Goal: Task Accomplishment & Management: Use online tool/utility

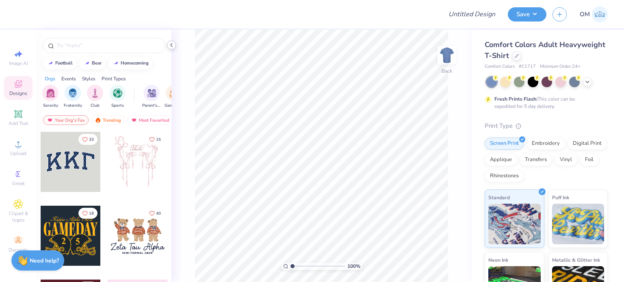
click at [170, 46] on icon at bounding box center [171, 45] width 6 height 6
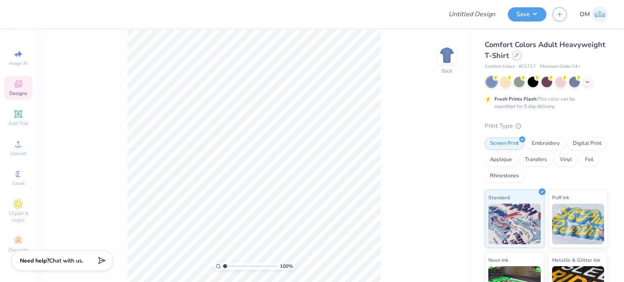
click at [567, 57] on div "Comfort Colors Adult Heavyweight T-Shirt" at bounding box center [545, 50] width 123 height 22
click at [518, 56] on icon at bounding box center [516, 55] width 3 height 3
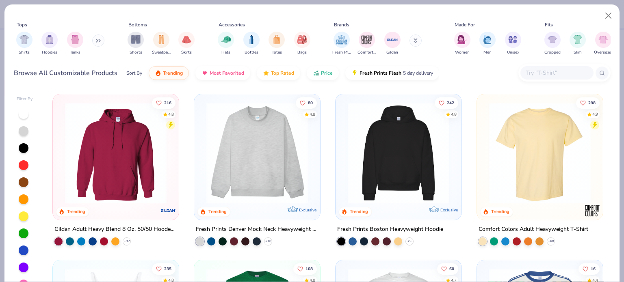
click at [538, 66] on div at bounding box center [556, 72] width 73 height 13
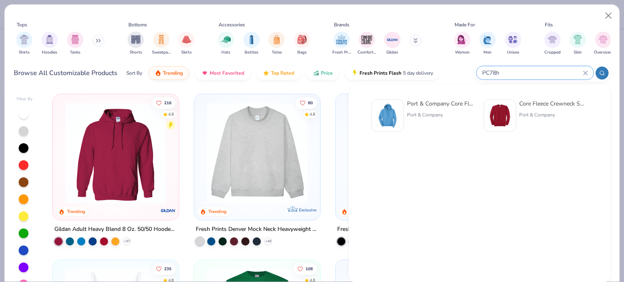
type input "PC78h"
click at [423, 99] on div "Port & Company Core Fleece Pullover Hooded Sweatshirt" at bounding box center [441, 103] width 68 height 9
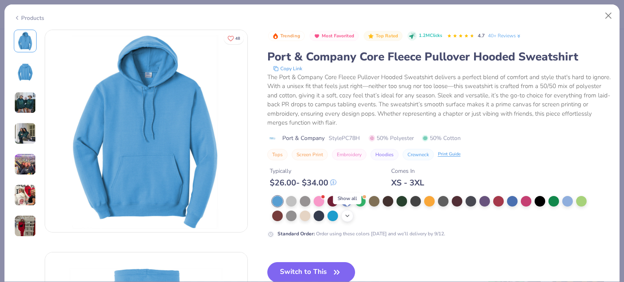
click at [347, 213] on icon at bounding box center [347, 216] width 6 height 6
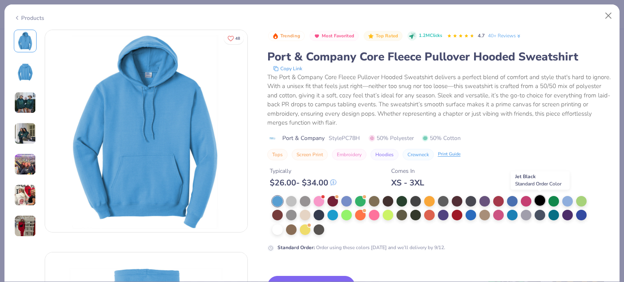
click at [540, 198] on div at bounding box center [539, 200] width 11 height 11
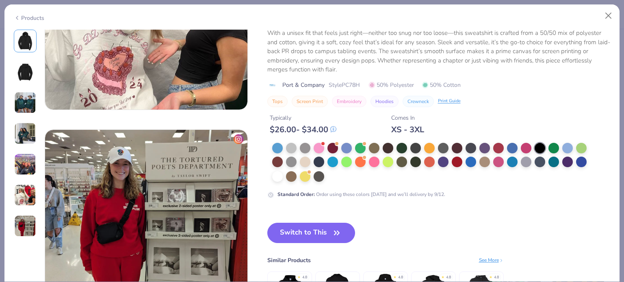
scroll to position [1305, 0]
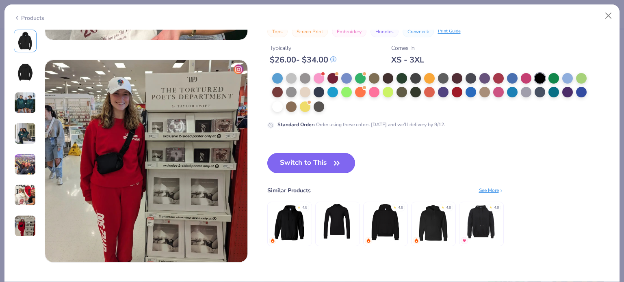
click at [304, 168] on button "Switch to This" at bounding box center [311, 163] width 88 height 20
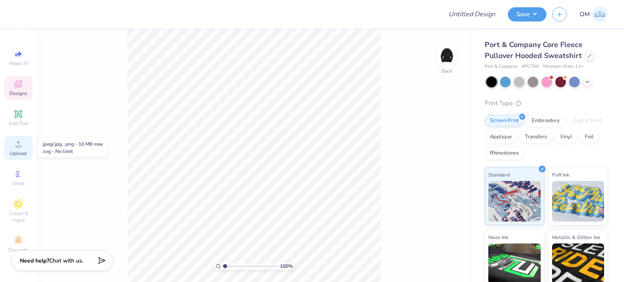
click at [21, 147] on icon at bounding box center [18, 144] width 10 height 10
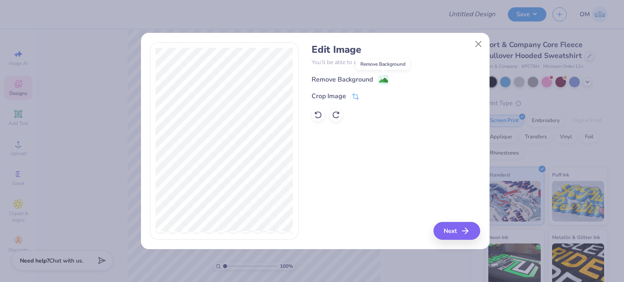
click at [381, 83] on image at bounding box center [383, 80] width 9 height 9
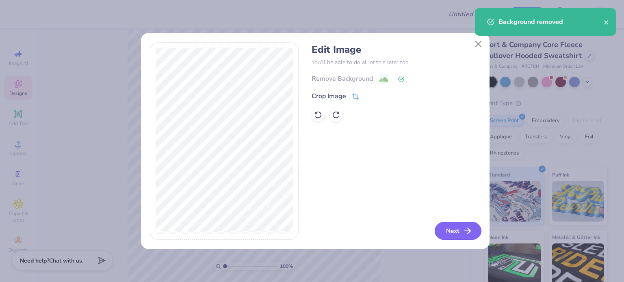
click at [449, 236] on button "Next" at bounding box center [457, 231] width 47 height 18
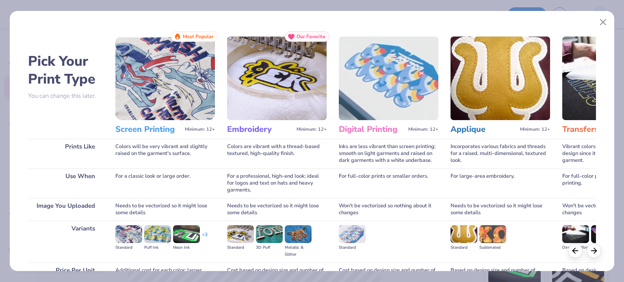
scroll to position [82, 0]
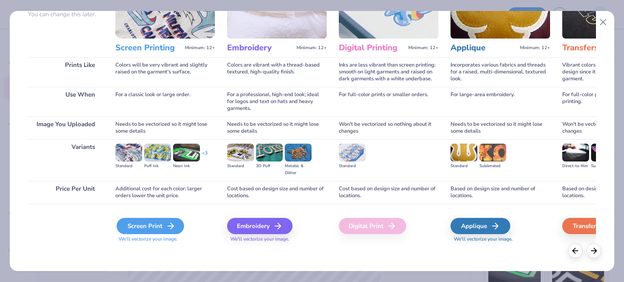
click at [160, 219] on div "Screen Print" at bounding box center [150, 226] width 67 height 16
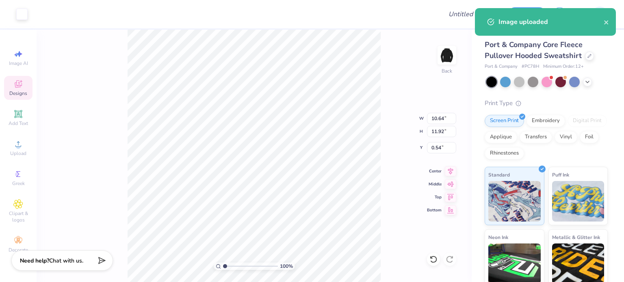
type input "3.89"
type input "4.35"
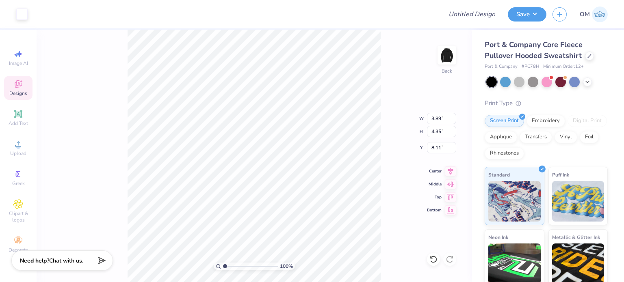
type input "3.00"
click at [439, 123] on input "3.89" at bounding box center [441, 118] width 29 height 11
type input "3.50"
type input "3.92"
click at [441, 147] on input "3.22" at bounding box center [441, 147] width 29 height 11
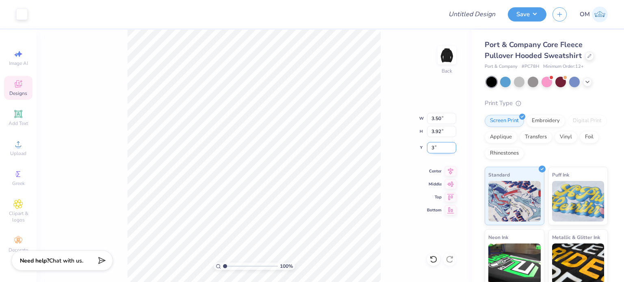
type input "3.00"
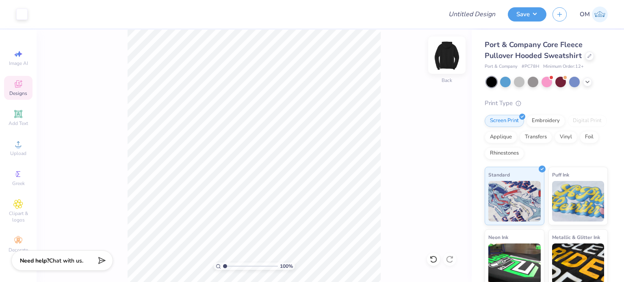
click at [447, 63] on img at bounding box center [446, 55] width 32 height 32
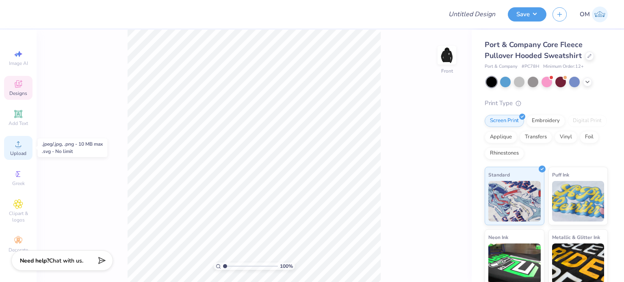
click at [13, 156] on span "Upload" at bounding box center [18, 153] width 16 height 6
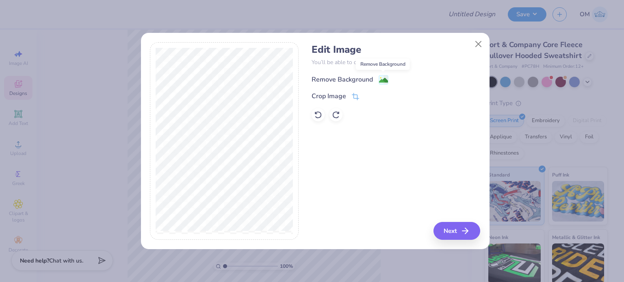
click at [380, 79] on image at bounding box center [383, 80] width 9 height 9
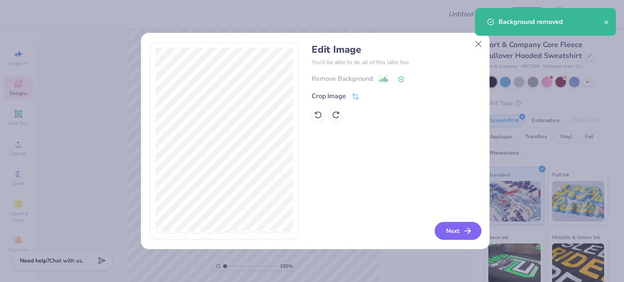
click at [449, 223] on button "Next" at bounding box center [457, 231] width 47 height 18
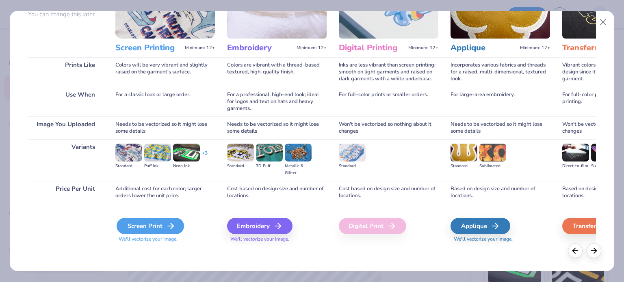
click at [126, 225] on div "Screen Print" at bounding box center [150, 226] width 67 height 16
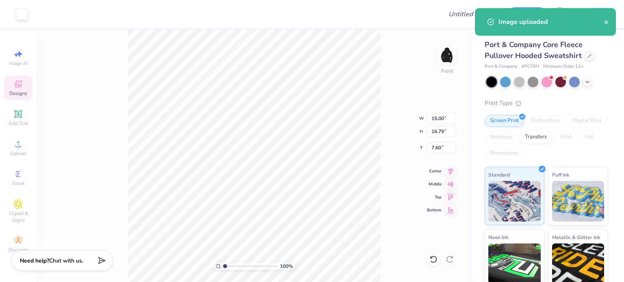
type input "13.23"
type input "14.81"
type input "9.58"
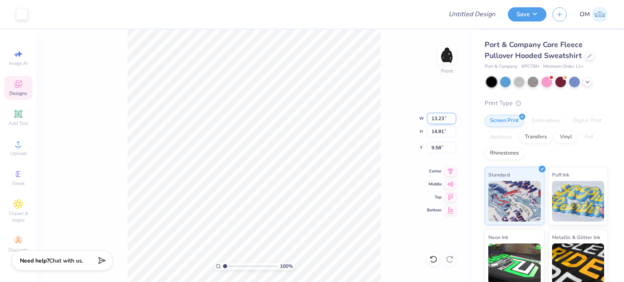
click at [445, 121] on input "13.23" at bounding box center [441, 118] width 29 height 11
type input "12.50"
type input "14.00"
type input "9.99"
click at [444, 132] on input "14.00" at bounding box center [441, 131] width 29 height 11
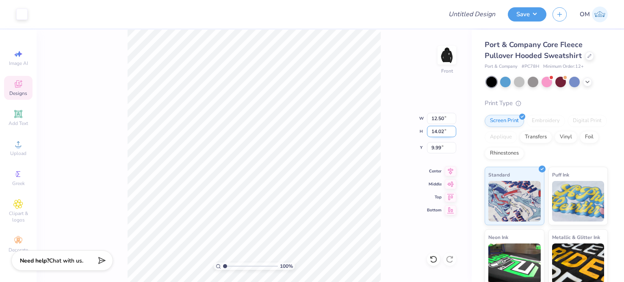
type input "14.02"
type input "12.52"
type input "9.98"
click at [443, 146] on input "6.30" at bounding box center [441, 147] width 29 height 11
type input "6.00"
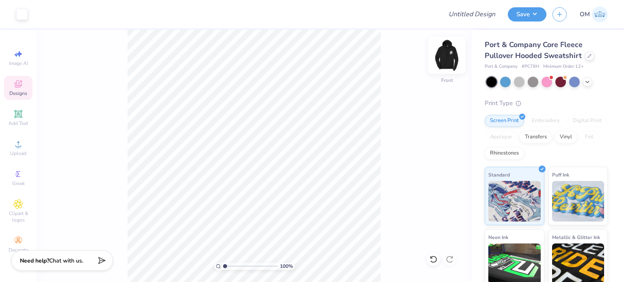
click at [451, 51] on img at bounding box center [446, 55] width 32 height 32
click at [445, 54] on img at bounding box center [446, 55] width 32 height 32
click at [436, 62] on div "100 % Front" at bounding box center [254, 156] width 435 height 253
click at [442, 60] on img at bounding box center [446, 55] width 32 height 32
click at [443, 54] on img at bounding box center [446, 55] width 32 height 32
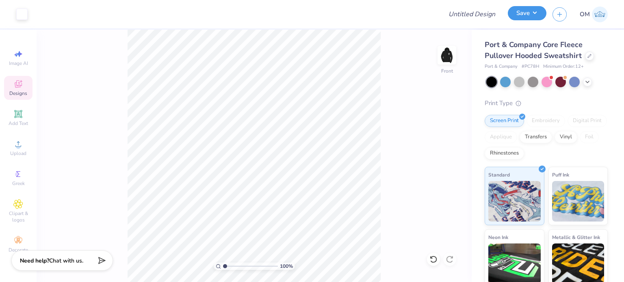
click at [534, 17] on button "Save" at bounding box center [527, 13] width 39 height 14
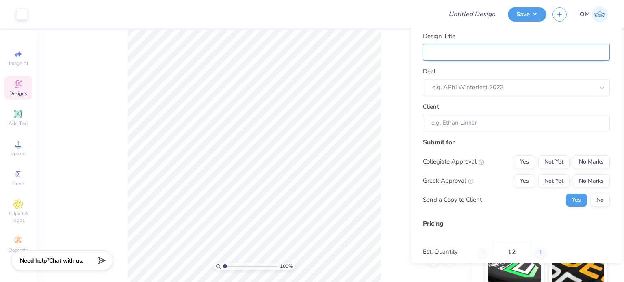
click at [473, 54] on input "Design Title" at bounding box center [516, 51] width 187 height 17
type input "H"
type input "Ho"
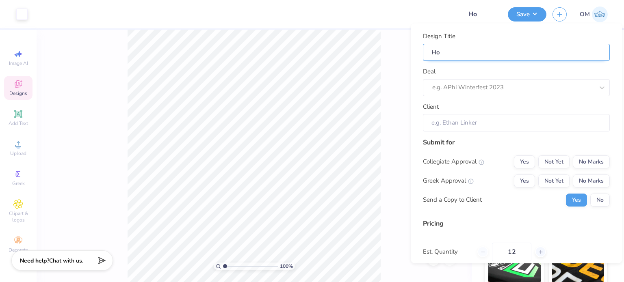
type input "Hoo"
type input "Hood"
type input "Hoodi"
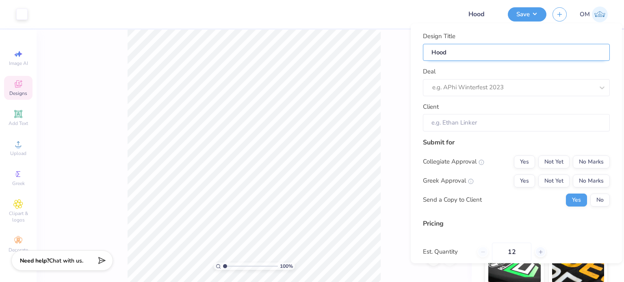
type input "Hoodi"
type input "Hoodie"
type input "Hoodies"
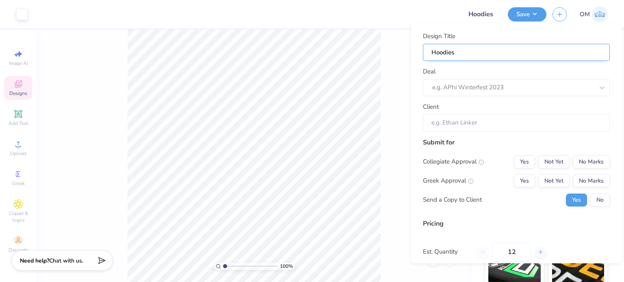
type input "Hoodies"
type input "Hoodies f"
type input "Hoodies fo"
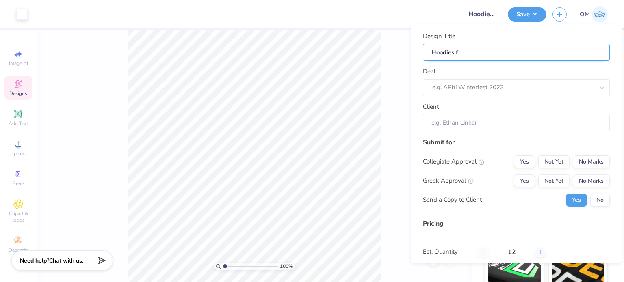
type input "Hoodies fo"
type input "Hoodies for"
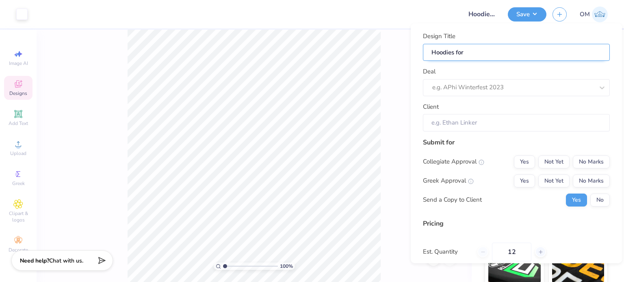
type input "Hoodies for M"
type input "Hoodies for Mo"
type input "Hoodies for Mos"
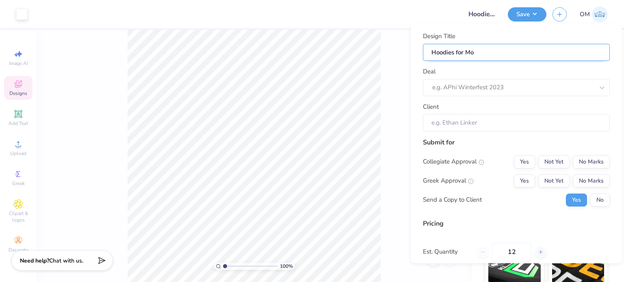
type input "Hoodies for Mos"
type input "Hoodies for Mosa"
type input "Hoodies for Mosac"
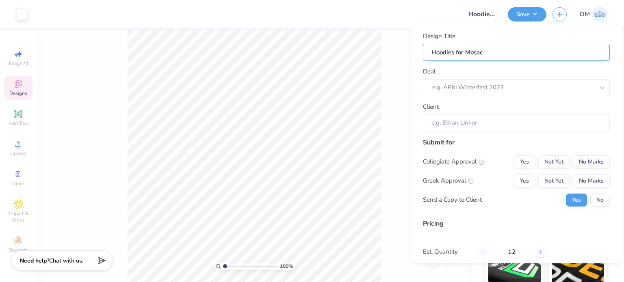
type input "Hoodies for Mosa"
type input "Hoodies for Mosai"
type input "Hoodies for Mosaic"
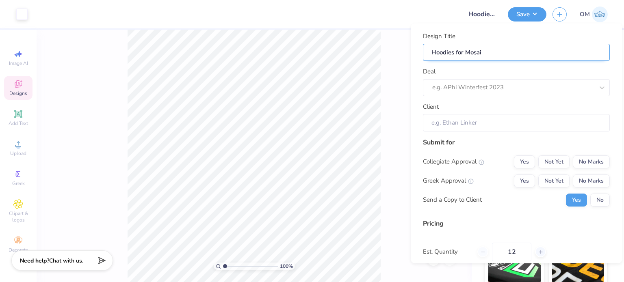
type input "Hoodies for Mosaic"
type input "Hoodies for Mosaic O"
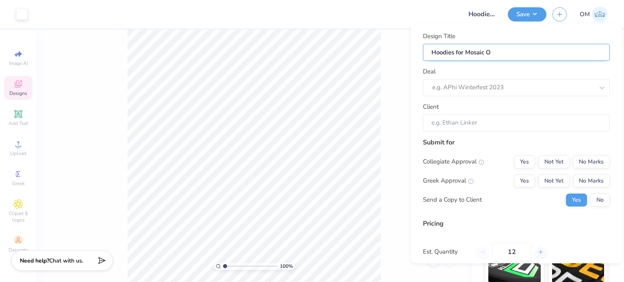
type input "Hoodies for Mosaic Ou"
type input "Hoodies for Mosaic Out"
type input "Hoodies for Mosaic Outo"
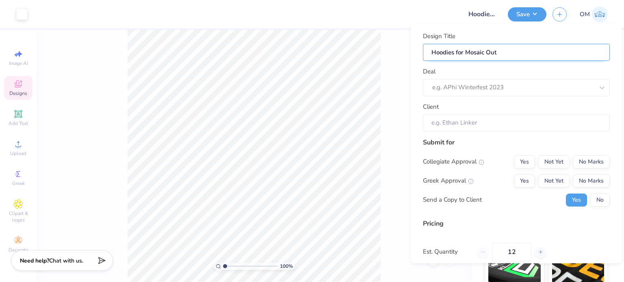
type input "Hoodies for Mosaic Outo"
type input "Hoodies for Mosaic Out"
type input "Hoodies for Mosaic Outd"
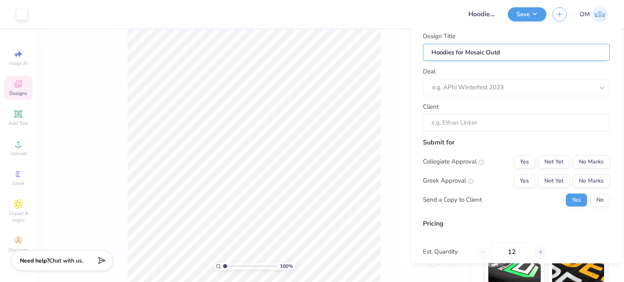
type input "Hoodies for Mosaic Outdo"
type input "Hoodies for Mosaic Outdoo"
type input "Hoodies for Mosaic Outdoor"
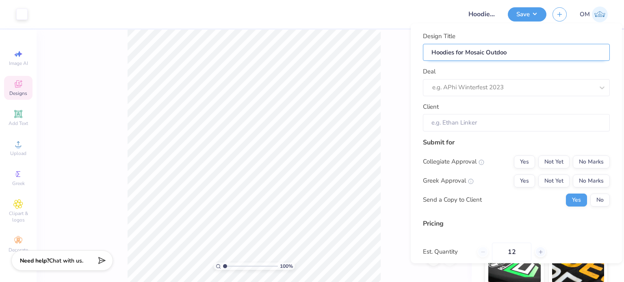
type input "Hoodies for Mosaic Outdoor"
type input "Hoodies for Mosaic Outdoor L"
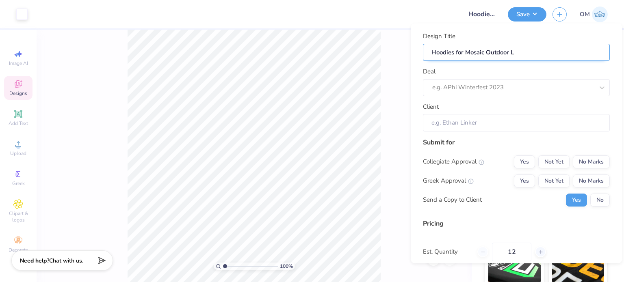
type input "Hoodies for Mosaic Outdoor Li"
type input "Hoodies for Mosaic Outdoor Liv"
type input "Hoodies for Mosaic Outdoor Livi"
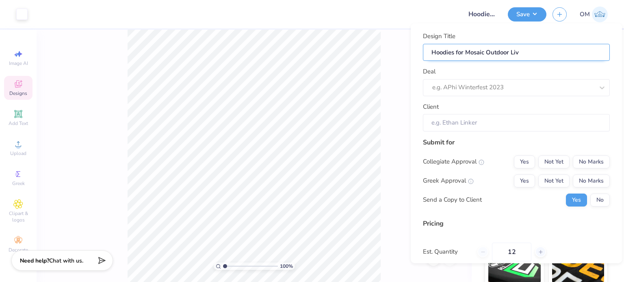
type input "Hoodies for Mosaic Outdoor Livi"
type input "Hoodies for Mosaic Outdoor Livin"
type input "Hoodies for Mosaic Outdoor Living"
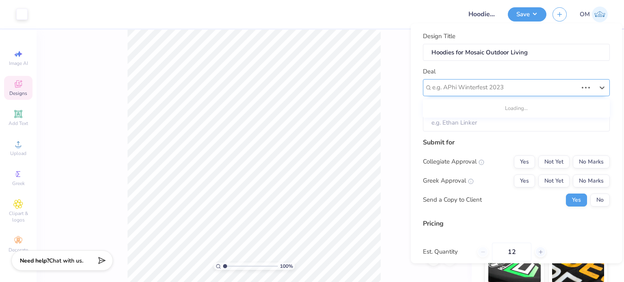
click at [469, 84] on div at bounding box center [504, 87] width 145 height 11
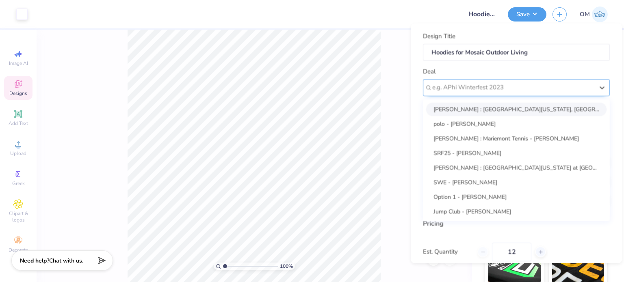
type input "h"
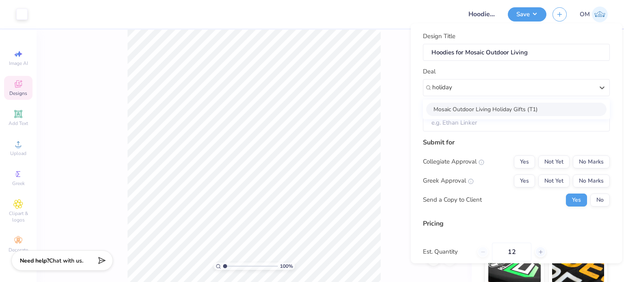
click at [458, 110] on div "Mosaic Outdoor Living Holiday Gifts (T1)" at bounding box center [516, 108] width 180 height 13
type input "holiday"
type input "[PERSON_NAME]"
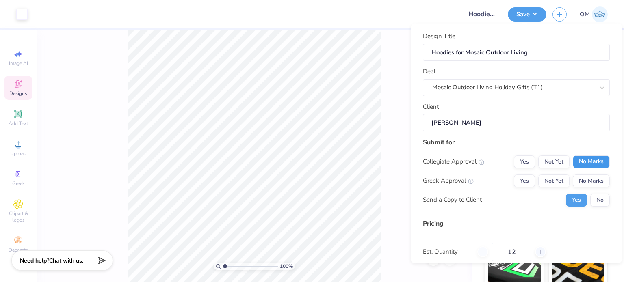
click at [583, 155] on button "No Marks" at bounding box center [590, 161] width 37 height 13
click at [582, 178] on button "No Marks" at bounding box center [590, 180] width 37 height 13
click at [591, 198] on button "No" at bounding box center [599, 199] width 19 height 13
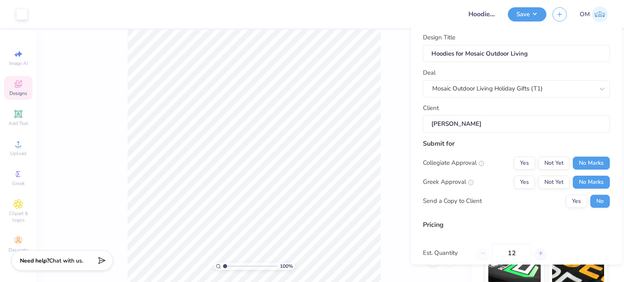
scroll to position [86, 0]
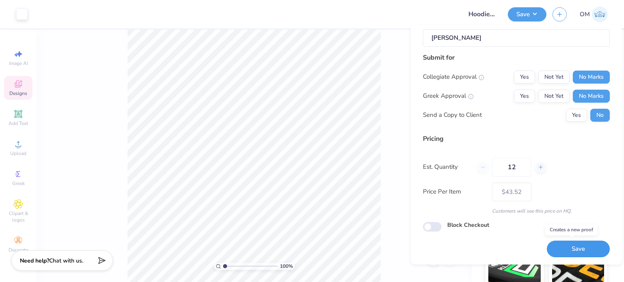
click at [571, 254] on button "Save" at bounding box center [578, 249] width 63 height 17
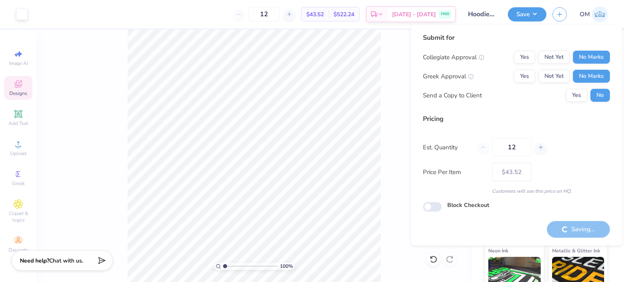
type input "– –"
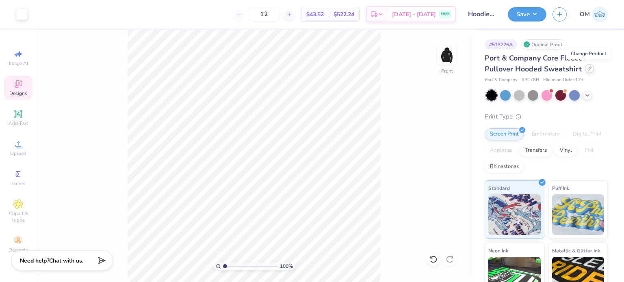
click at [592, 68] on div at bounding box center [589, 68] width 9 height 9
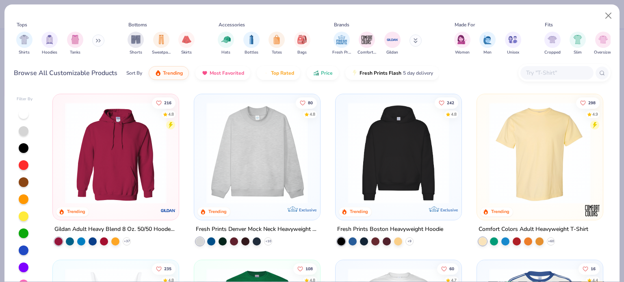
click at [550, 80] on div at bounding box center [564, 72] width 92 height 17
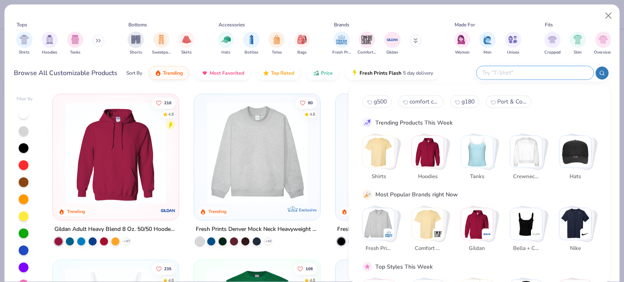
paste input "NF0A7V9B"
type input "NF0A7V9B"
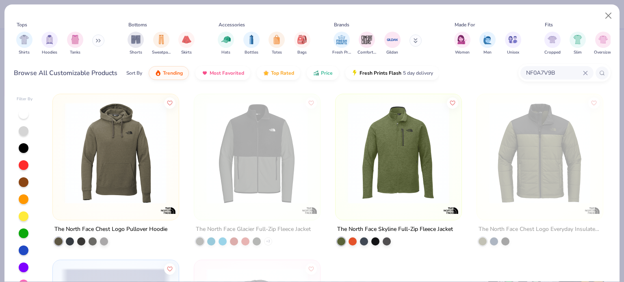
click at [111, 225] on div "The North Face Chest Logo Pullover Hoodie" at bounding box center [110, 230] width 113 height 10
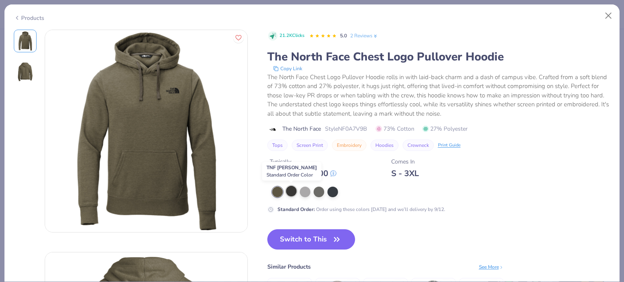
click at [291, 190] on div at bounding box center [291, 191] width 11 height 11
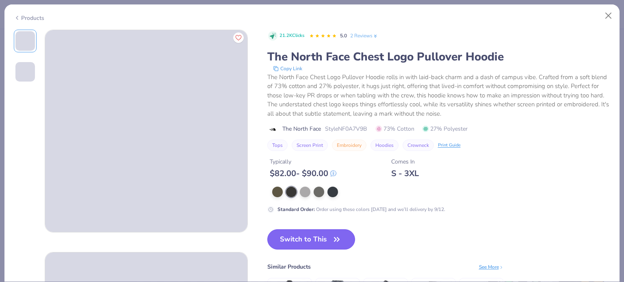
click at [320, 239] on button "Switch to This" at bounding box center [311, 239] width 88 height 20
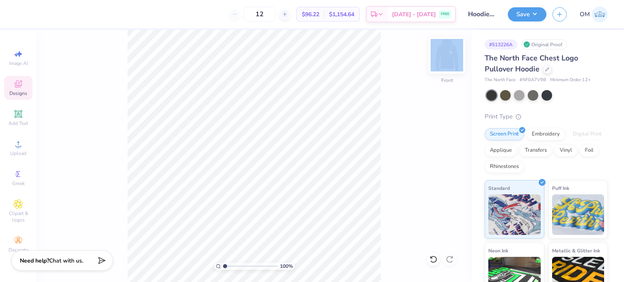
drag, startPoint x: 436, startPoint y: 55, endPoint x: 454, endPoint y: 57, distance: 17.6
click at [454, 57] on div "100 % Front" at bounding box center [254, 156] width 435 height 253
click at [454, 57] on img at bounding box center [446, 55] width 32 height 32
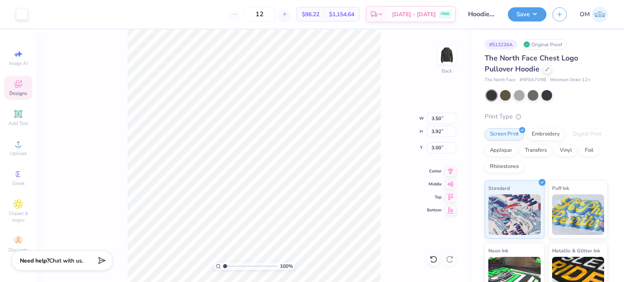
type input "2.02"
type input "3.00"
type input "3.36"
click at [548, 68] on icon at bounding box center [547, 69] width 4 height 4
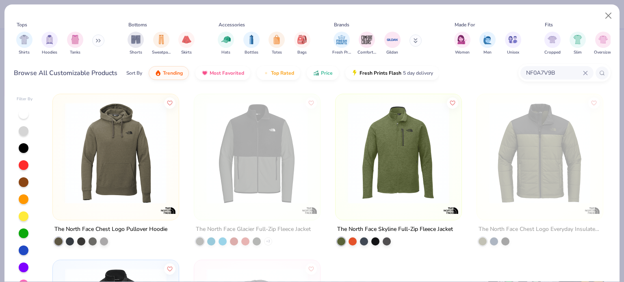
click at [584, 76] on div "NF0A7V9B" at bounding box center [556, 72] width 73 height 13
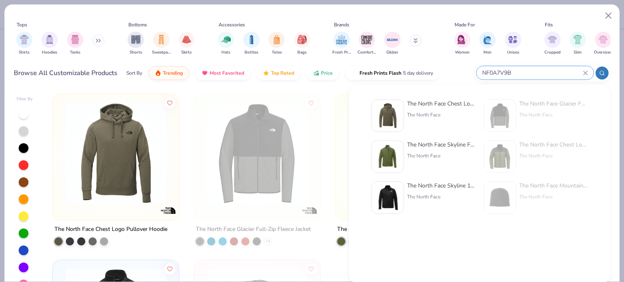
click at [528, 68] on input "NF0A7V9B" at bounding box center [532, 72] width 102 height 9
click at [583, 71] on icon at bounding box center [585, 73] width 5 height 5
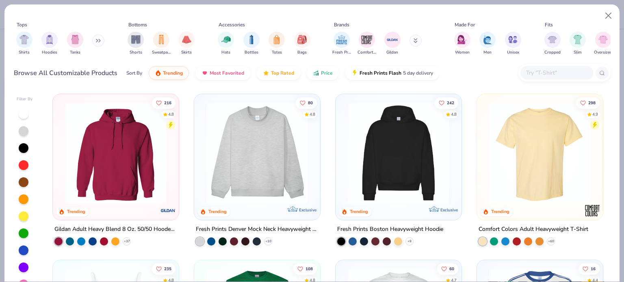
paste input "IND4000"
type input "IND4000"
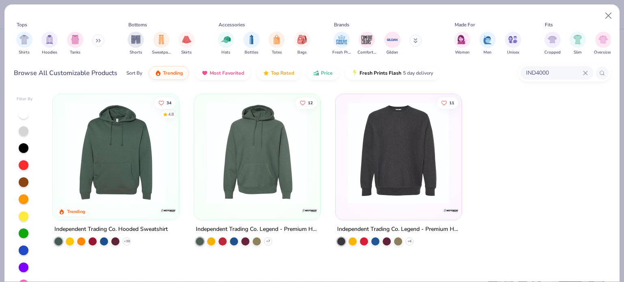
click at [101, 225] on div "Independent Trading Co. Hooded Sweatshirt" at bounding box center [110, 230] width 113 height 10
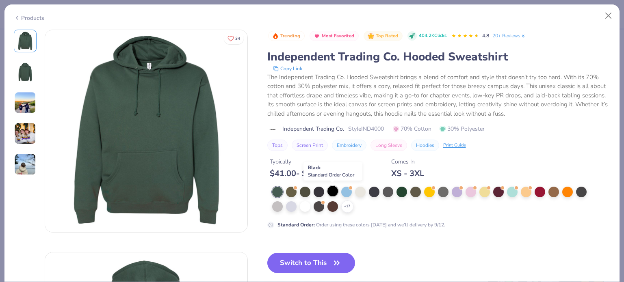
click at [331, 189] on div at bounding box center [332, 191] width 11 height 11
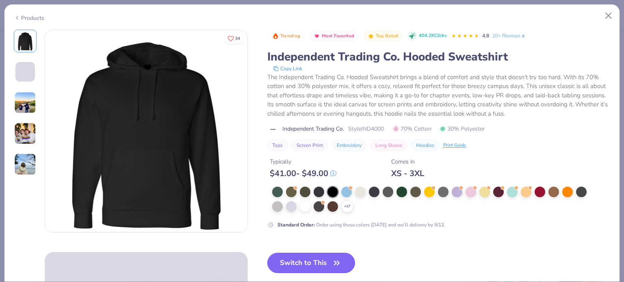
click at [309, 264] on button "Switch to This" at bounding box center [311, 263] width 88 height 20
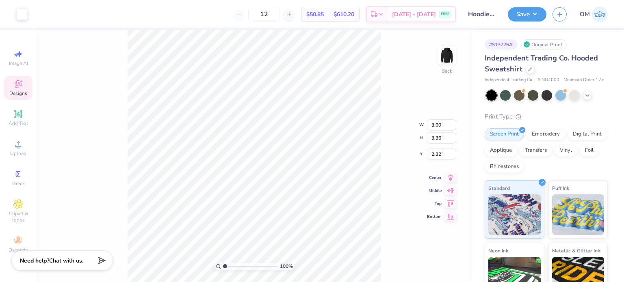
type input "3.00"
type input "1.03"
type input "1.02"
type input "4.60"
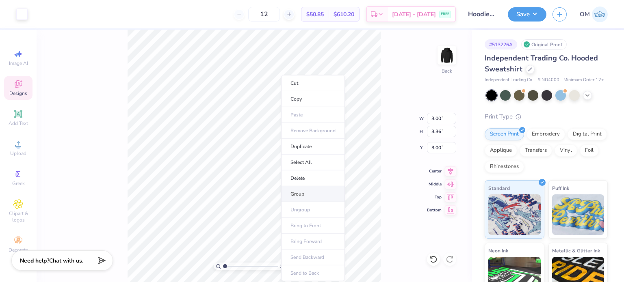
click at [326, 197] on li "Group" at bounding box center [313, 194] width 64 height 16
click at [438, 121] on input "3.00" at bounding box center [441, 118] width 29 height 11
type input "3.50"
type input "3.92"
click at [444, 147] on input "2.72" at bounding box center [441, 147] width 29 height 11
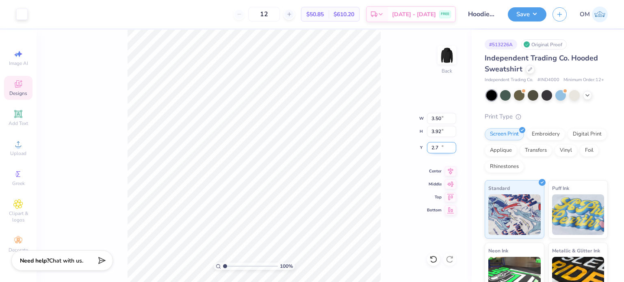
type input "2"
type input "3.00"
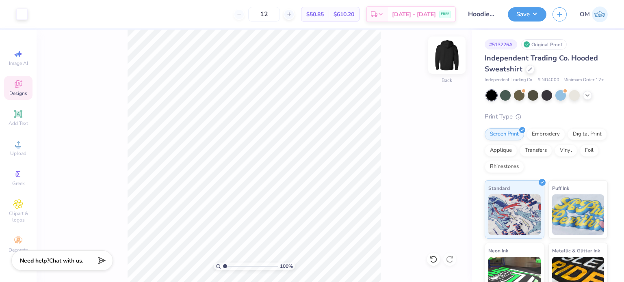
click at [454, 50] on img at bounding box center [446, 55] width 32 height 32
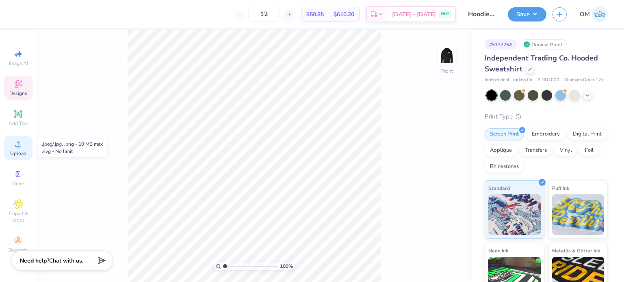
click at [14, 143] on icon at bounding box center [18, 144] width 10 height 10
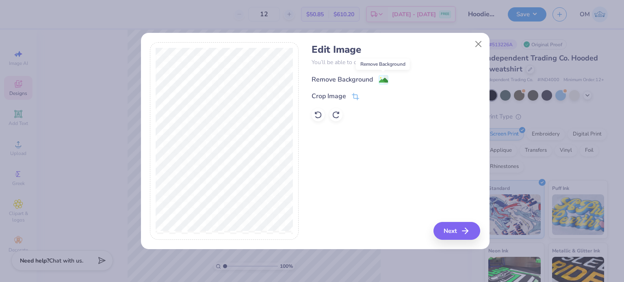
click at [385, 76] on icon at bounding box center [385, 80] width 5 height 9
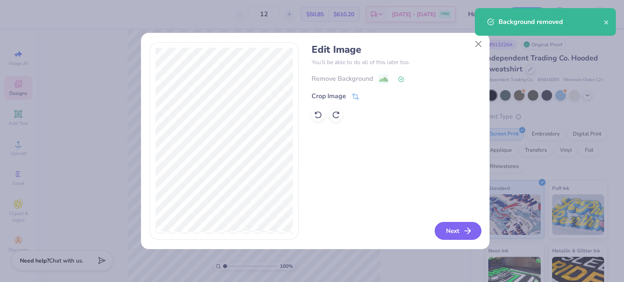
click at [458, 237] on button "Next" at bounding box center [457, 231] width 47 height 18
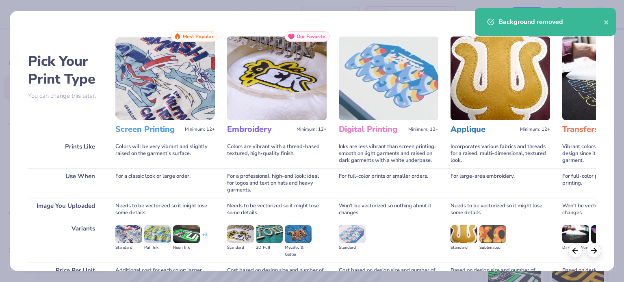
scroll to position [82, 0]
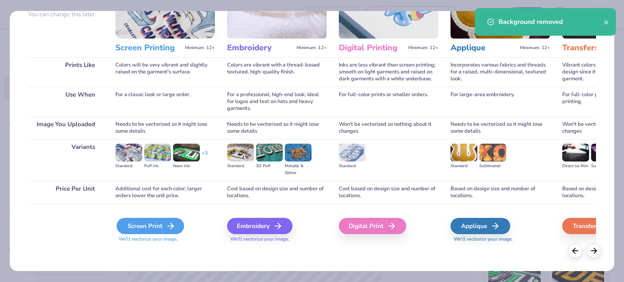
drag, startPoint x: 141, startPoint y: 217, endPoint x: 141, endPoint y: 222, distance: 4.9
click at [141, 222] on div "Screen Print We'll vectorize your image." at bounding box center [164, 230] width 99 height 25
click at [141, 222] on div "Screen Print" at bounding box center [150, 226] width 67 height 16
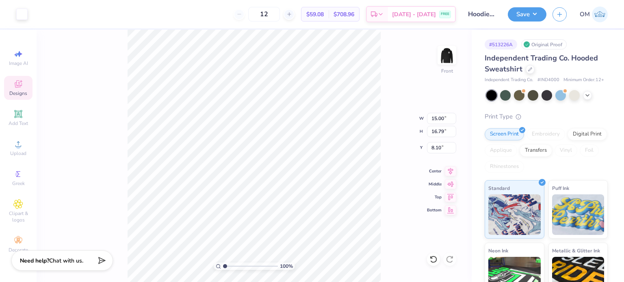
type input "6.00"
click at [439, 120] on input "15.00" at bounding box center [441, 118] width 29 height 11
type input "12.50"
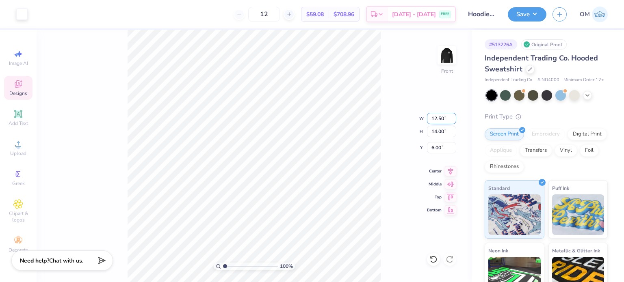
type input "14.00"
type input "6.00"
click at [529, 26] on div "Save OM" at bounding box center [566, 14] width 116 height 28
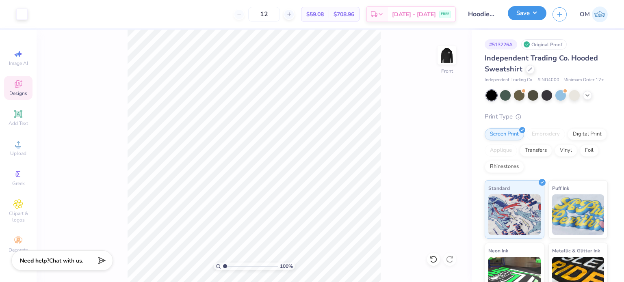
click at [525, 19] on button "Save" at bounding box center [527, 13] width 39 height 14
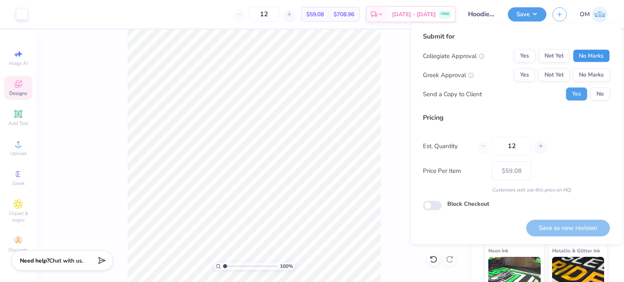
click at [585, 50] on button "No Marks" at bounding box center [590, 56] width 37 height 13
click at [589, 74] on button "No Marks" at bounding box center [590, 75] width 37 height 13
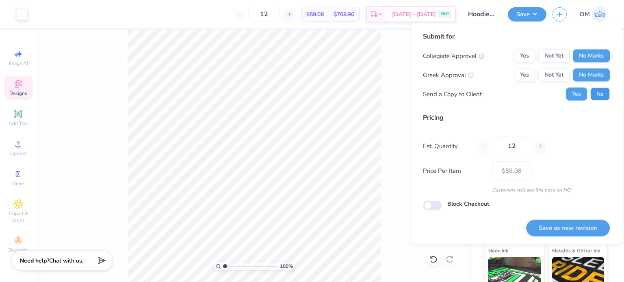
click at [599, 93] on button "No" at bounding box center [599, 94] width 19 height 13
click at [562, 232] on button "Save as new revision" at bounding box center [568, 228] width 84 height 17
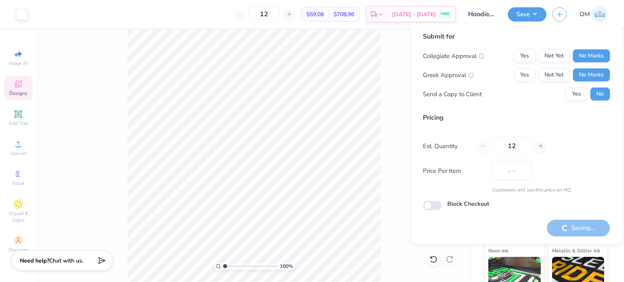
type input "$59.08"
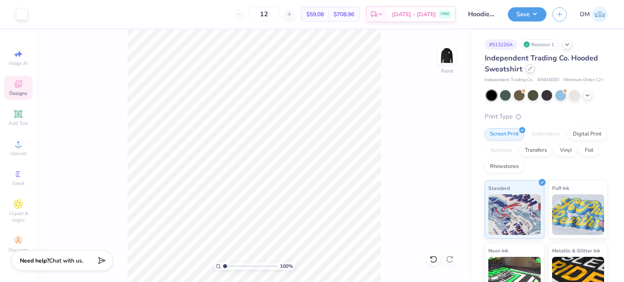
click at [529, 69] on icon at bounding box center [530, 69] width 4 height 4
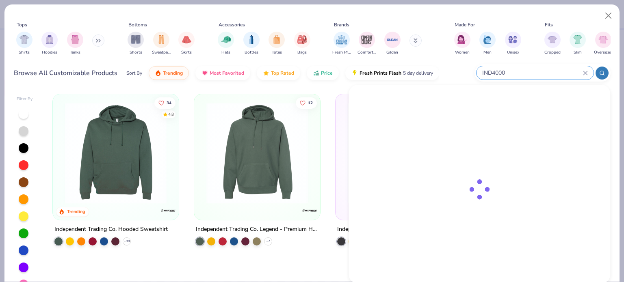
click at [581, 73] on input "IND4000" at bounding box center [532, 72] width 102 height 9
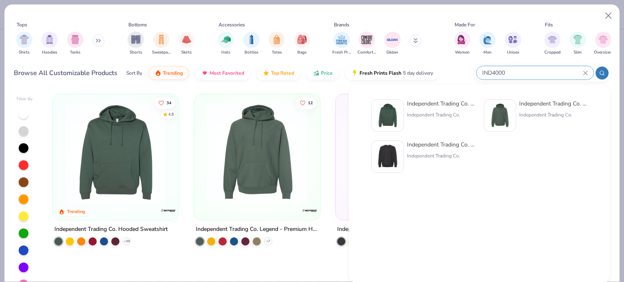
click at [583, 73] on icon at bounding box center [585, 73] width 5 height 5
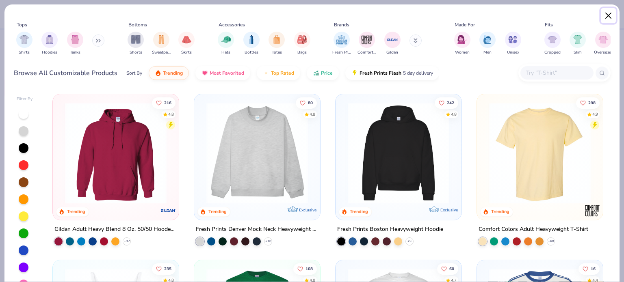
click at [603, 11] on button "Close" at bounding box center [608, 15] width 15 height 15
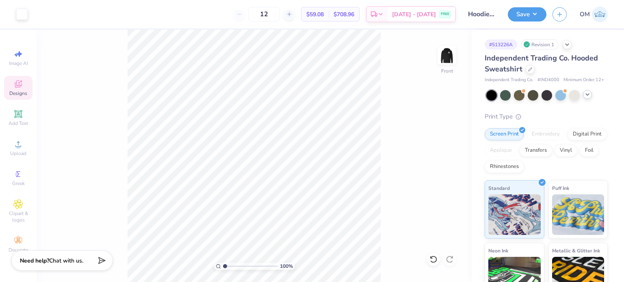
click at [591, 99] on div at bounding box center [587, 94] width 9 height 9
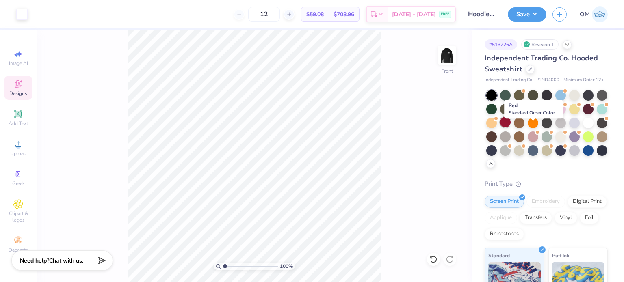
click at [510, 127] on div at bounding box center [505, 122] width 11 height 11
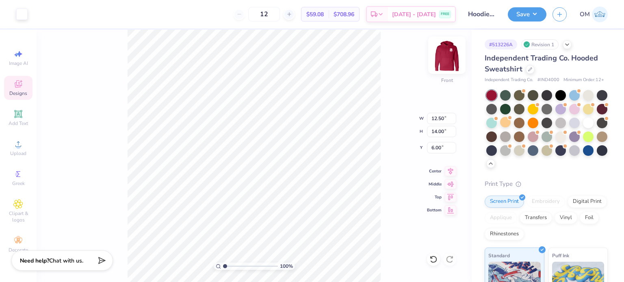
click at [451, 56] on img at bounding box center [446, 55] width 32 height 32
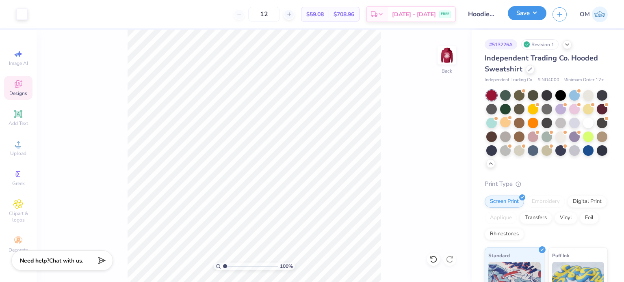
click at [526, 13] on button "Save" at bounding box center [527, 13] width 39 height 14
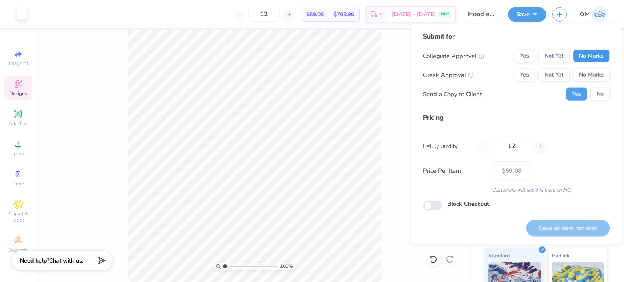
click at [588, 58] on button "No Marks" at bounding box center [590, 56] width 37 height 13
click at [593, 78] on button "No Marks" at bounding box center [590, 75] width 37 height 13
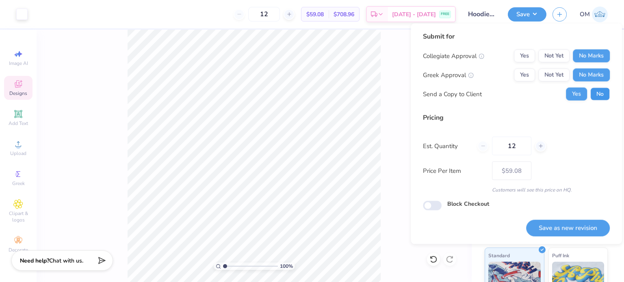
click at [598, 88] on button "No" at bounding box center [599, 94] width 19 height 13
click at [556, 232] on button "Save as new revision" at bounding box center [568, 228] width 84 height 17
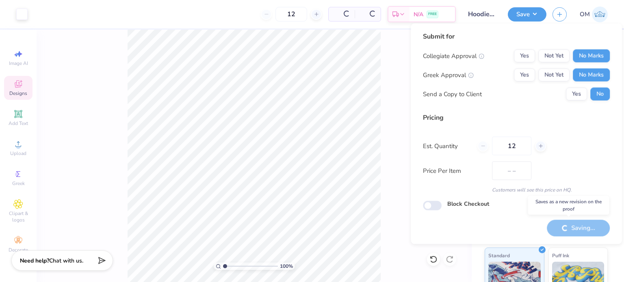
type input "$59.08"
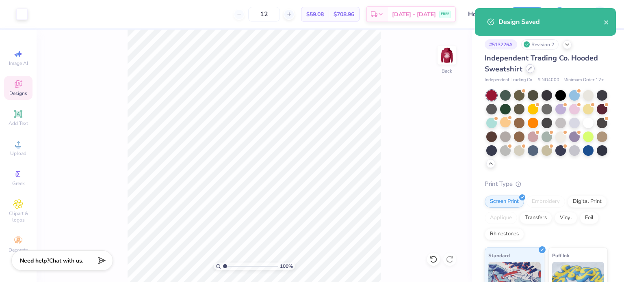
drag, startPoint x: 532, startPoint y: 73, endPoint x: 528, endPoint y: 68, distance: 6.3
click at [528, 68] on div "Independent Trading Co. Hooded Sweatshirt" at bounding box center [545, 64] width 123 height 22
click at [528, 68] on icon at bounding box center [530, 69] width 4 height 4
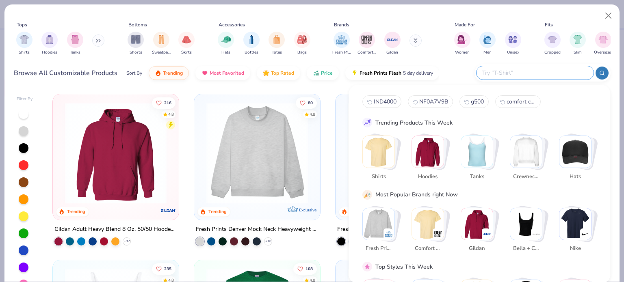
click at [529, 74] on input "text" at bounding box center [534, 72] width 106 height 9
paste input "LS14001"
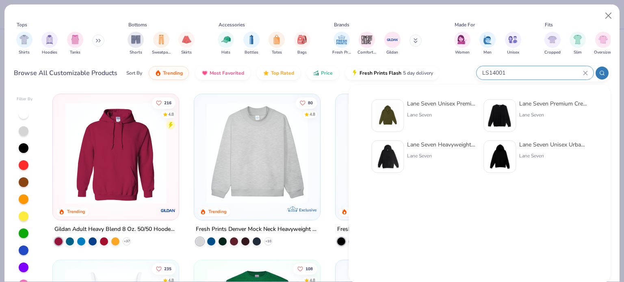
type input "LS14001"
click at [406, 104] on div "Lane Seven Unisex Premium Pullover Hooded Sweatshirt Lane Seven" at bounding box center [423, 115] width 104 height 32
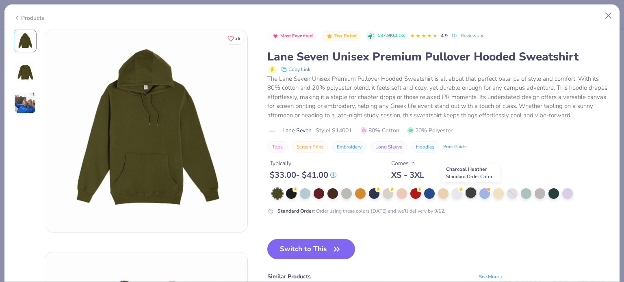
click at [472, 193] on div at bounding box center [470, 193] width 11 height 11
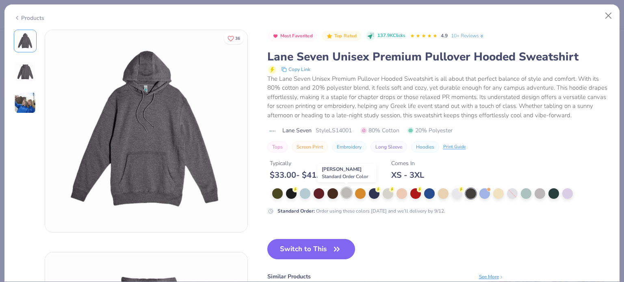
click at [347, 194] on div at bounding box center [346, 193] width 11 height 11
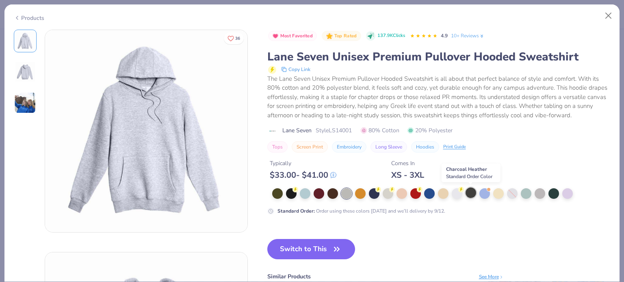
click at [468, 192] on div at bounding box center [470, 193] width 11 height 11
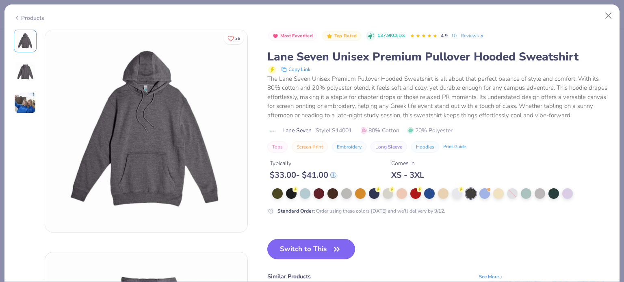
click at [296, 248] on button "Switch to This" at bounding box center [311, 249] width 88 height 20
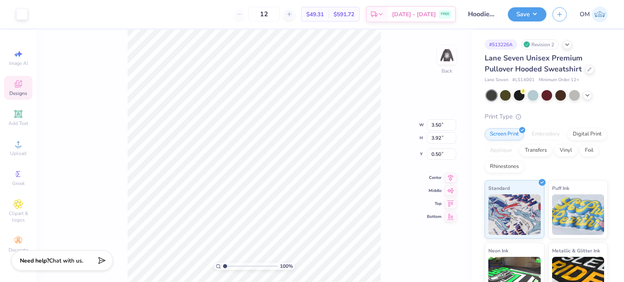
type input "3.00"
click at [453, 58] on img at bounding box center [446, 55] width 32 height 32
click at [534, 11] on button "Save" at bounding box center [527, 13] width 39 height 14
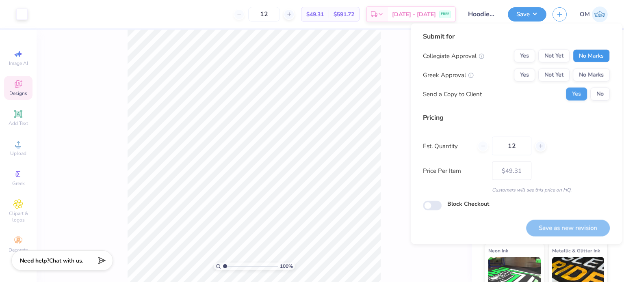
click at [591, 59] on button "No Marks" at bounding box center [590, 56] width 37 height 13
click at [592, 71] on button "No Marks" at bounding box center [590, 75] width 37 height 13
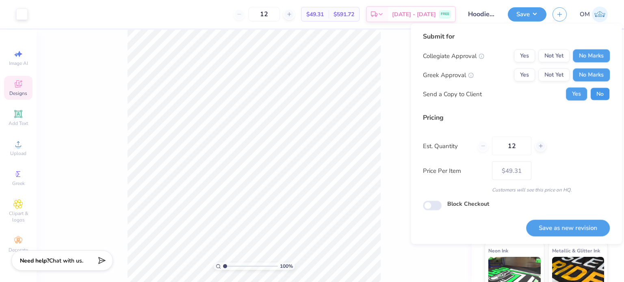
click at [599, 91] on button "No" at bounding box center [599, 94] width 19 height 13
click at [564, 229] on button "Save as new revision" at bounding box center [568, 228] width 84 height 17
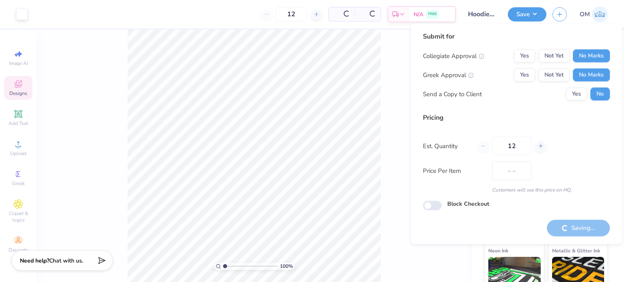
type input "$49.31"
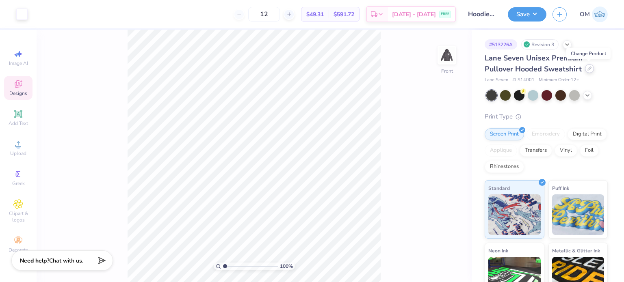
click at [588, 69] on icon at bounding box center [589, 69] width 4 height 4
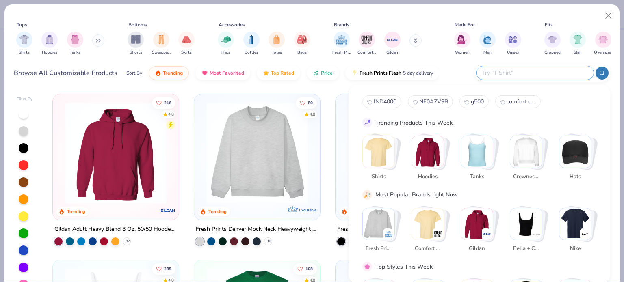
click at [527, 69] on input "text" at bounding box center [534, 72] width 106 height 9
paste input "F170"
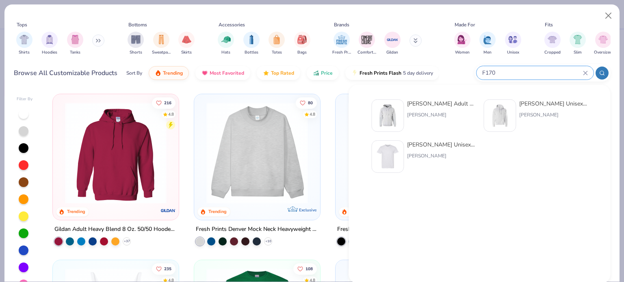
type input "F170"
click at [411, 103] on div "[PERSON_NAME] Adult 9.7 Oz. Ultimate Cotton 90/10 Pullover Hood" at bounding box center [441, 103] width 68 height 9
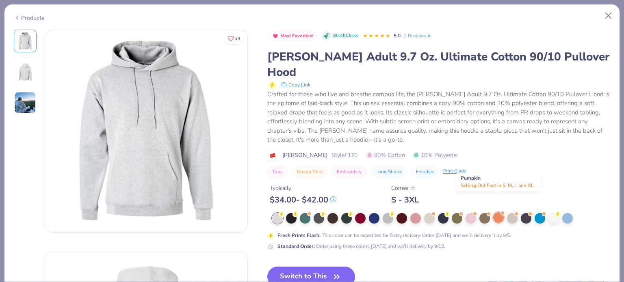
click at [493, 212] on div at bounding box center [498, 217] width 11 height 11
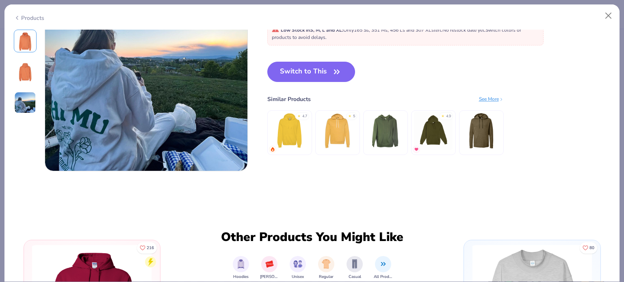
scroll to position [507, 0]
click at [297, 63] on button "Switch to This" at bounding box center [311, 71] width 88 height 20
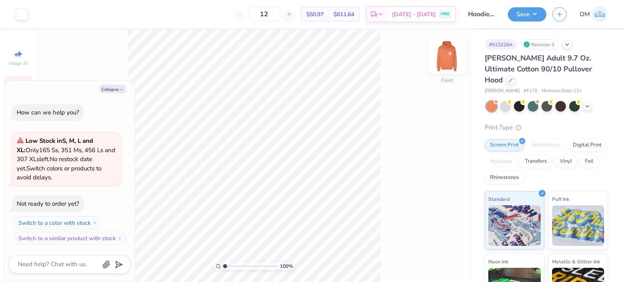
click at [438, 59] on img at bounding box center [446, 55] width 32 height 32
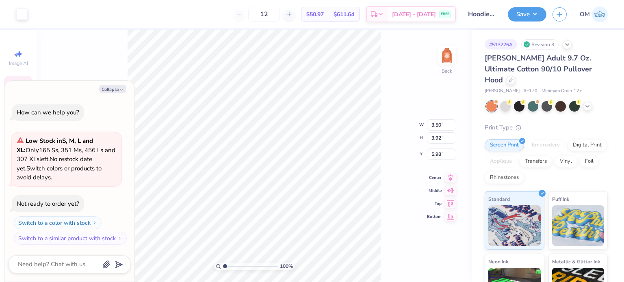
type textarea "x"
type input "3.00"
click at [448, 60] on img at bounding box center [446, 55] width 32 height 32
click at [525, 2] on div "Save OM" at bounding box center [566, 14] width 116 height 28
click at [528, 16] on button "Save" at bounding box center [527, 13] width 39 height 14
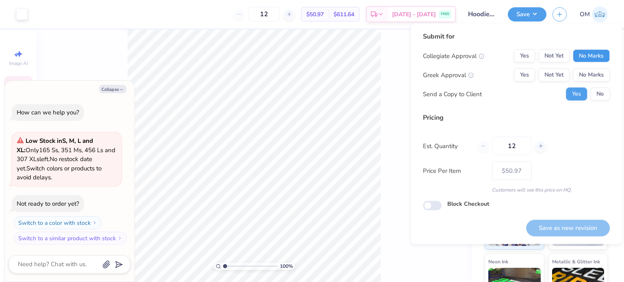
click at [592, 59] on button "No Marks" at bounding box center [590, 56] width 37 height 13
click at [599, 71] on button "No Marks" at bounding box center [590, 75] width 37 height 13
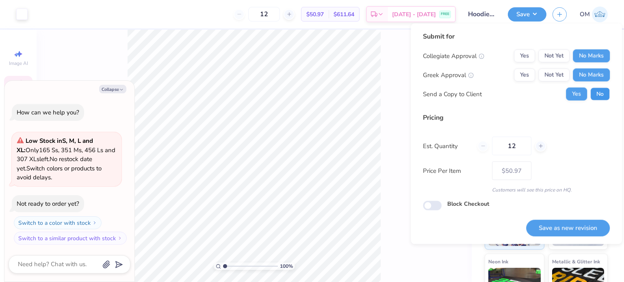
click at [603, 92] on button "No" at bounding box center [599, 94] width 19 height 13
type textarea "x"
click at [575, 229] on button "Save as new revision" at bounding box center [568, 228] width 84 height 17
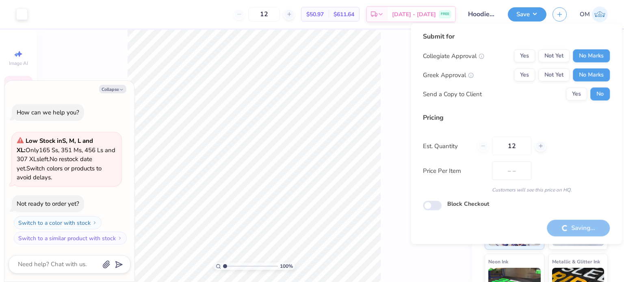
type input "$50.97"
type textarea "x"
